Goal: Task Accomplishment & Management: Manage account settings

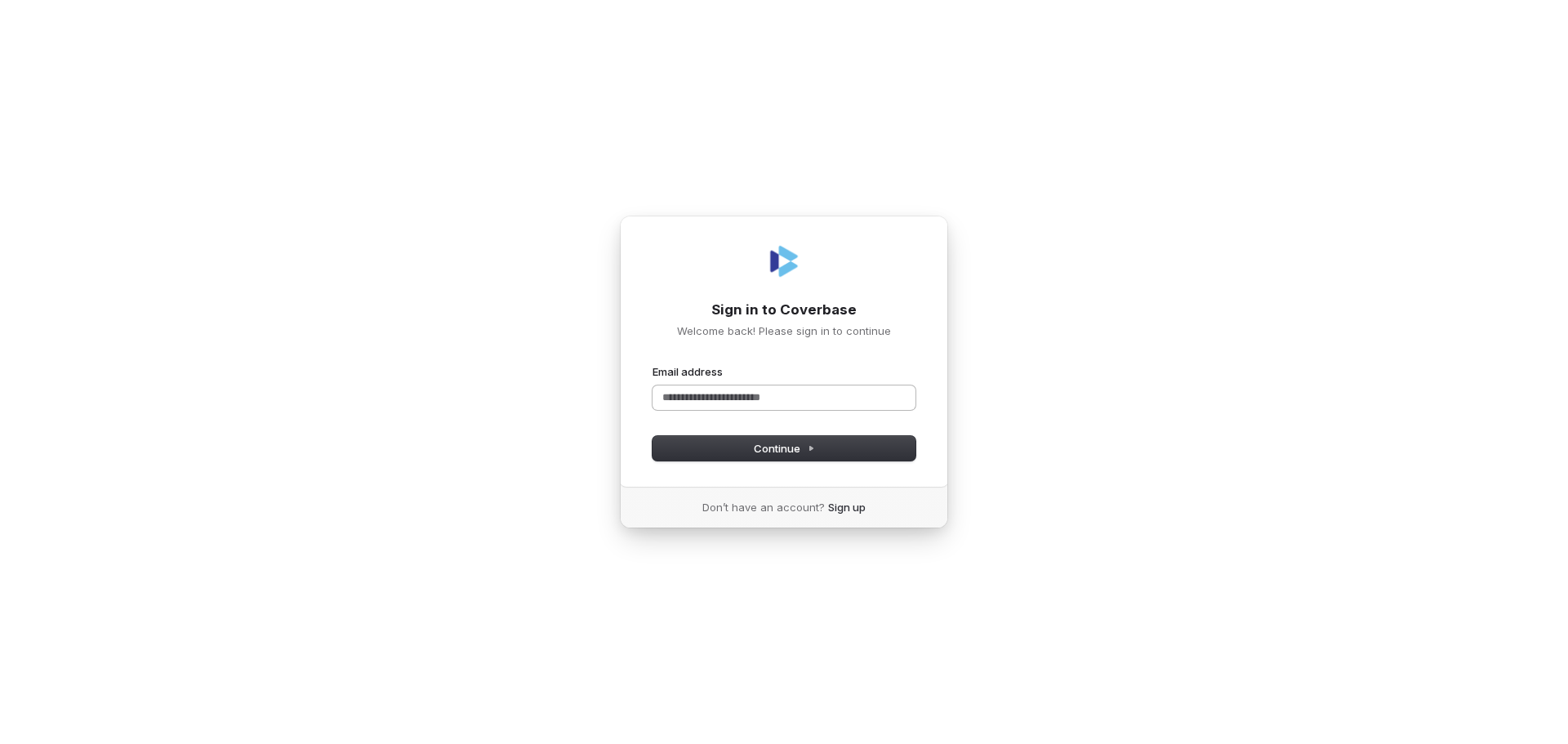
click at [768, 398] on input "Email address" at bounding box center [784, 398] width 263 height 25
click at [815, 447] on button "Continue" at bounding box center [784, 449] width 263 height 25
type input "**********"
